Goal: Information Seeking & Learning: Learn about a topic

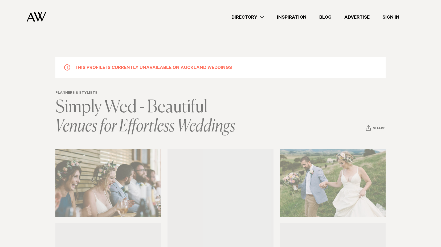
click at [252, 19] on link "Directory" at bounding box center [248, 17] width 46 height 7
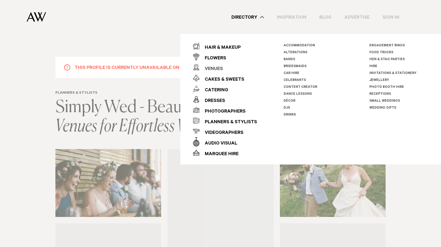
click at [211, 68] on div "Venues" at bounding box center [210, 69] width 23 height 11
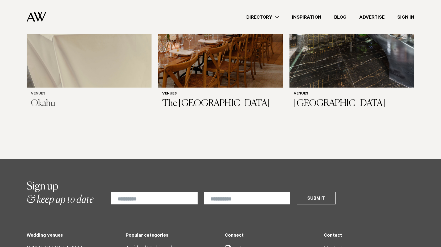
scroll to position [2934, 0]
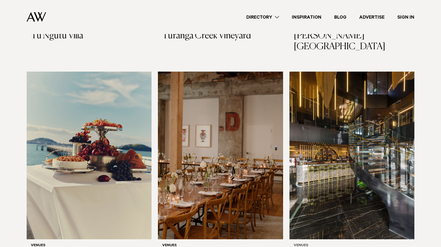
click at [338, 97] on img at bounding box center [351, 156] width 125 height 168
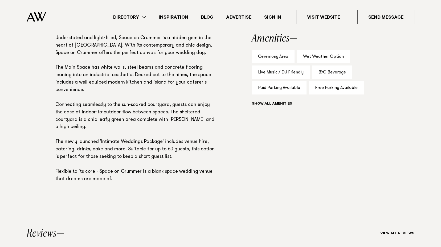
scroll to position [398, 0]
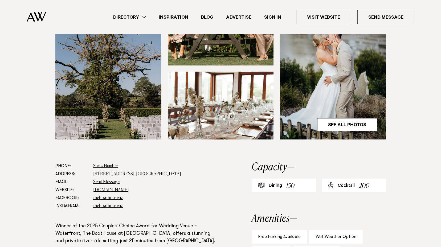
scroll to position [189, 0]
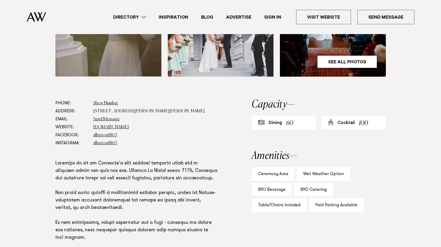
scroll to position [269, 0]
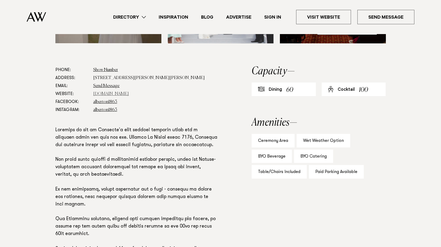
click at [128, 94] on link "www.visitheritage.co.nz" at bounding box center [111, 94] width 36 height 4
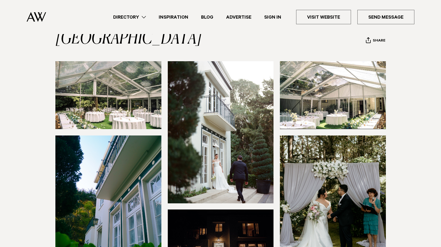
scroll to position [150, 0]
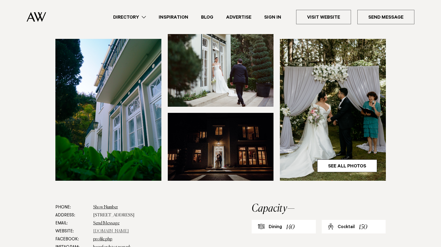
click at [127, 229] on link "[DOMAIN_NAME]" at bounding box center [111, 231] width 36 height 4
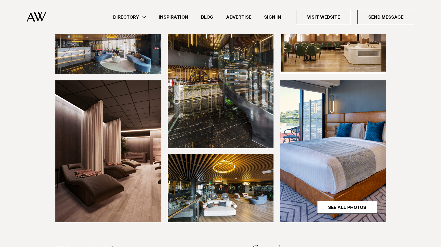
scroll to position [126, 0]
